Goal: Navigation & Orientation: Find specific page/section

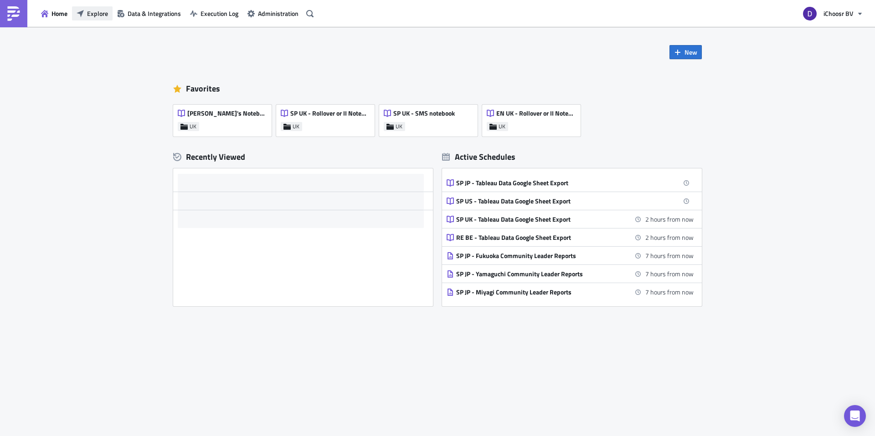
click at [90, 10] on span "Explore" at bounding box center [97, 14] width 21 height 10
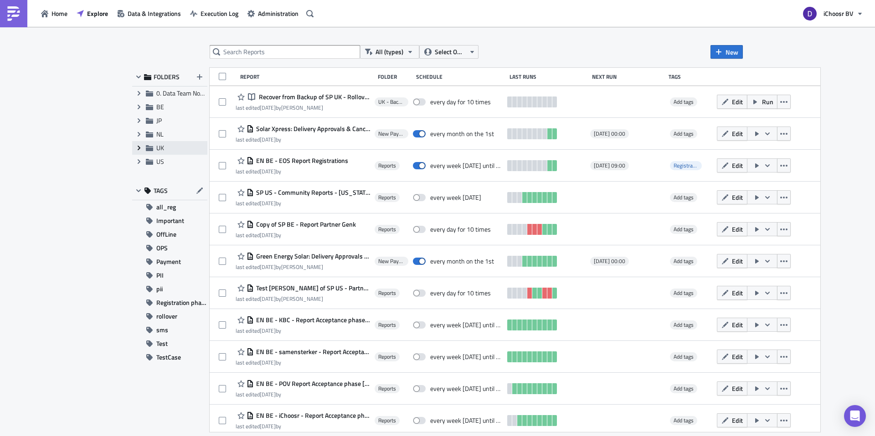
click at [136, 149] on icon "Expand group" at bounding box center [138, 147] width 7 height 7
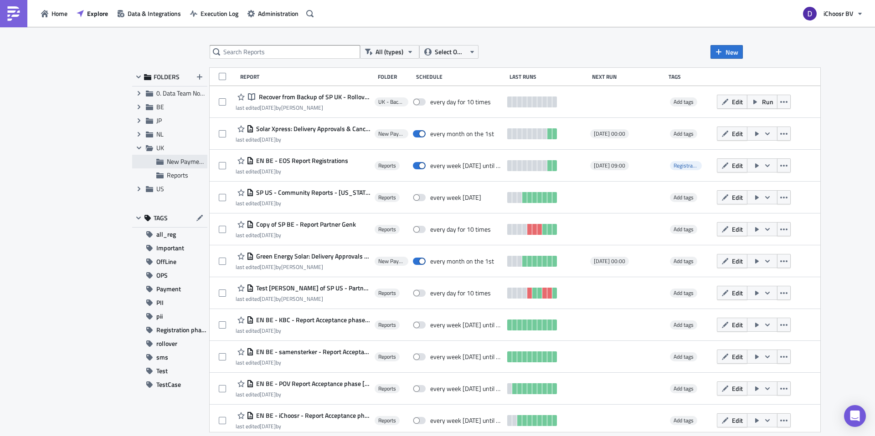
click at [175, 165] on span "New Payment Process Reports" at bounding box center [209, 162] width 84 height 10
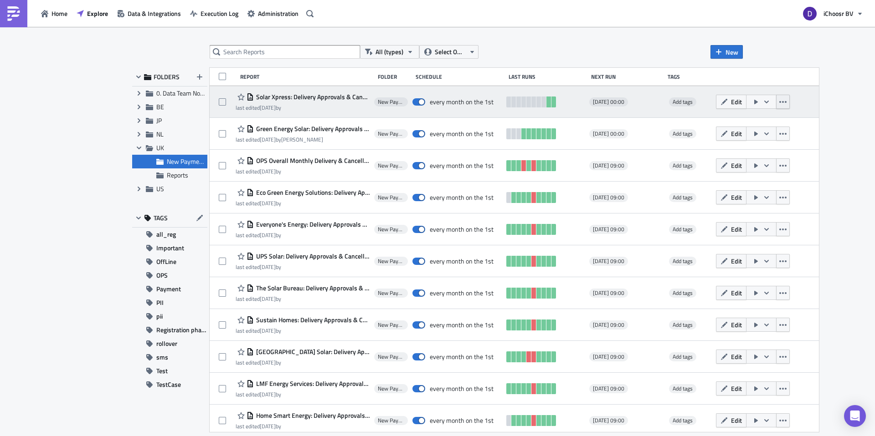
click at [782, 100] on icon "button" at bounding box center [782, 101] width 7 height 7
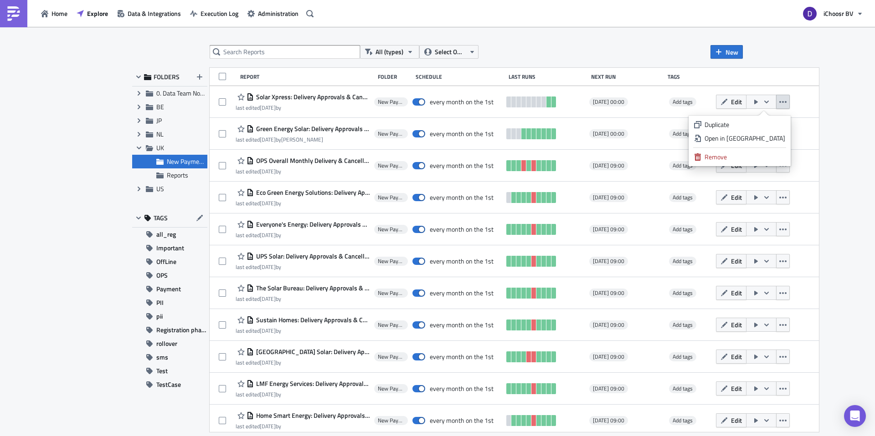
click at [830, 101] on div "All (types) Select Owner New FOLDERS Expand group 0. Data Team Notebooks & Repo…" at bounding box center [437, 232] width 875 height 411
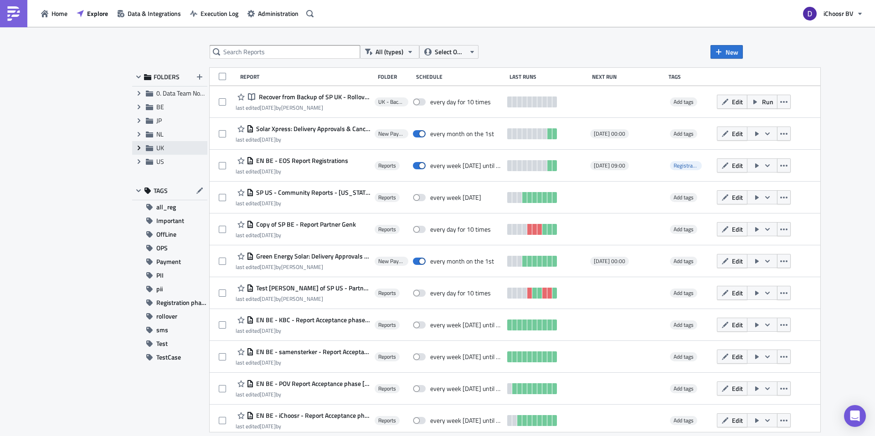
click at [138, 150] on icon "Expand group" at bounding box center [138, 147] width 7 height 7
